Goal: Information Seeking & Learning: Compare options

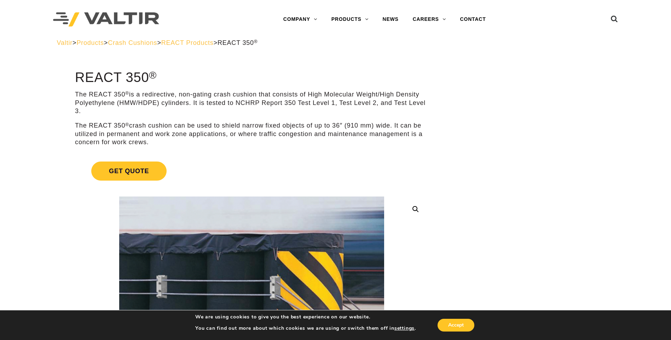
click at [153, 44] on span "Crash Cushions" at bounding box center [132, 42] width 49 height 7
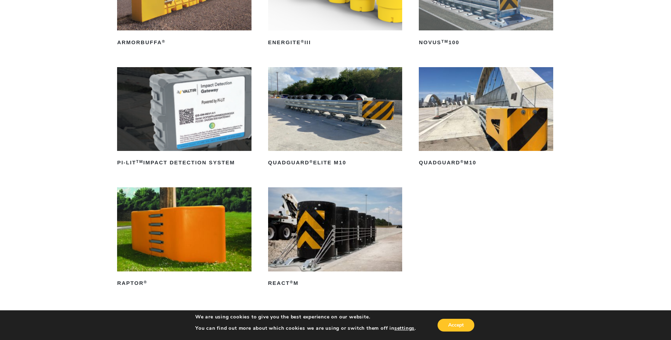
scroll to position [212, 0]
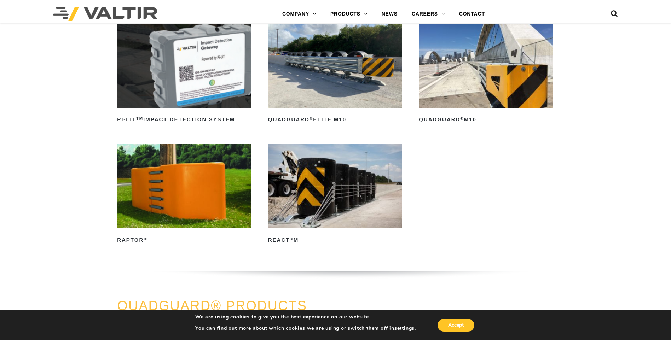
click at [353, 185] on img at bounding box center [335, 186] width 134 height 84
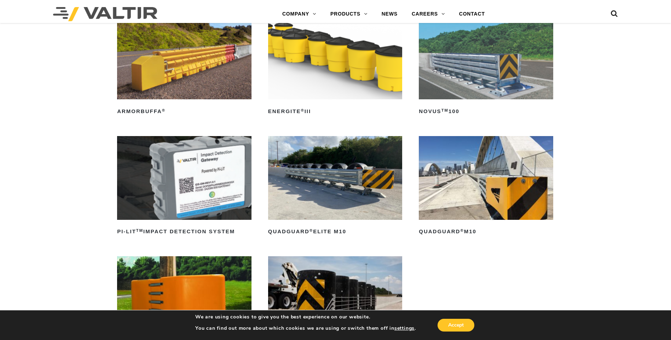
scroll to position [0, 0]
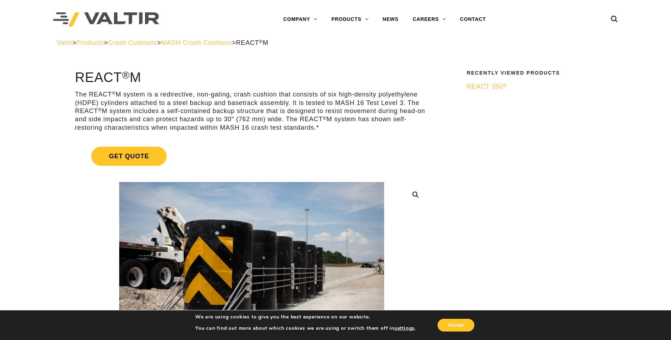
click at [232, 43] on span "MASH Crash Cushions" at bounding box center [196, 42] width 71 height 7
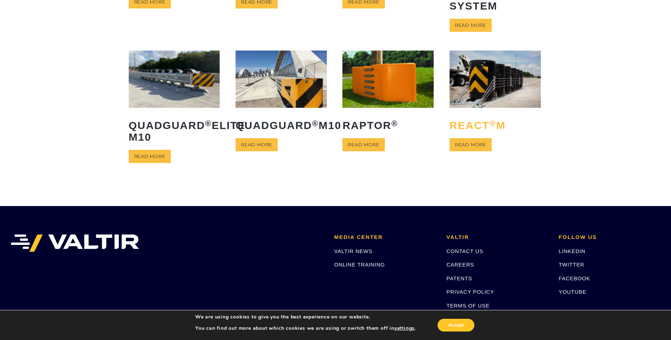
scroll to position [177, 0]
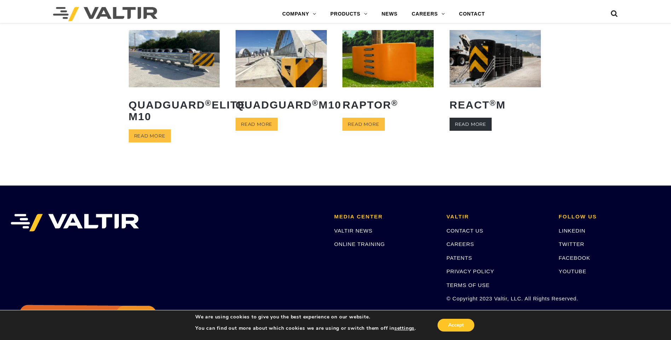
click at [477, 131] on link "Read more" at bounding box center [471, 124] width 42 height 13
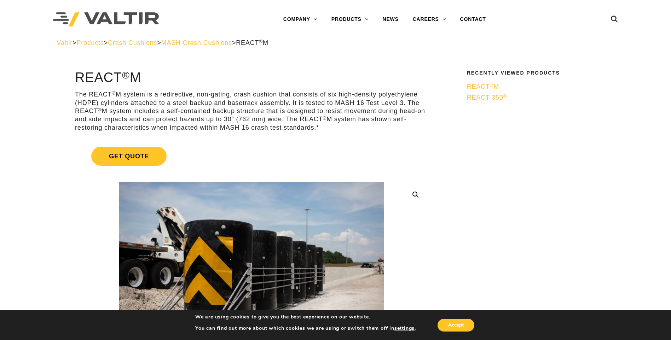
click at [490, 101] on link "REACT 350 ®" at bounding box center [538, 98] width 143 height 8
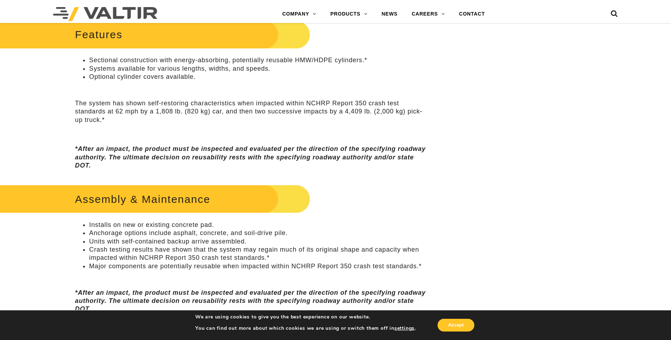
scroll to position [485, 0]
